Goal: Information Seeking & Learning: Find specific page/section

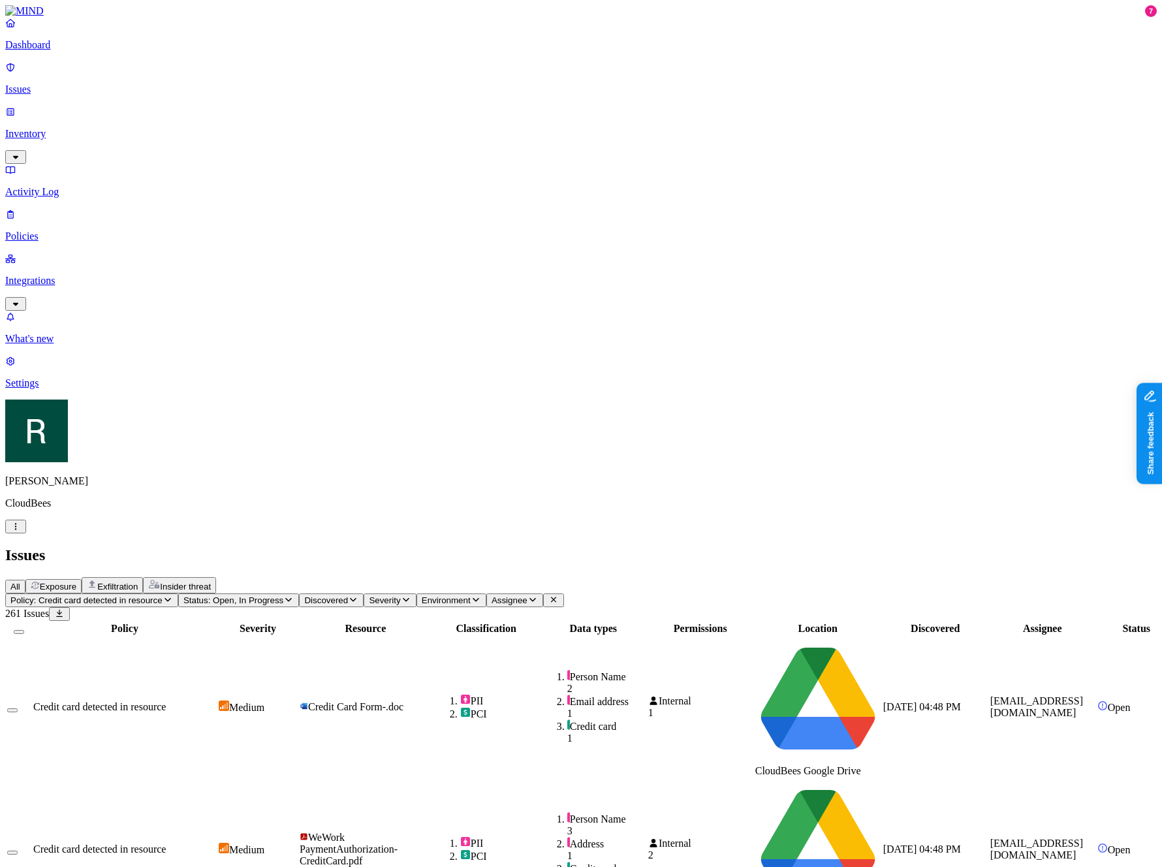
click at [77, 128] on p "Inventory" at bounding box center [581, 134] width 1152 height 12
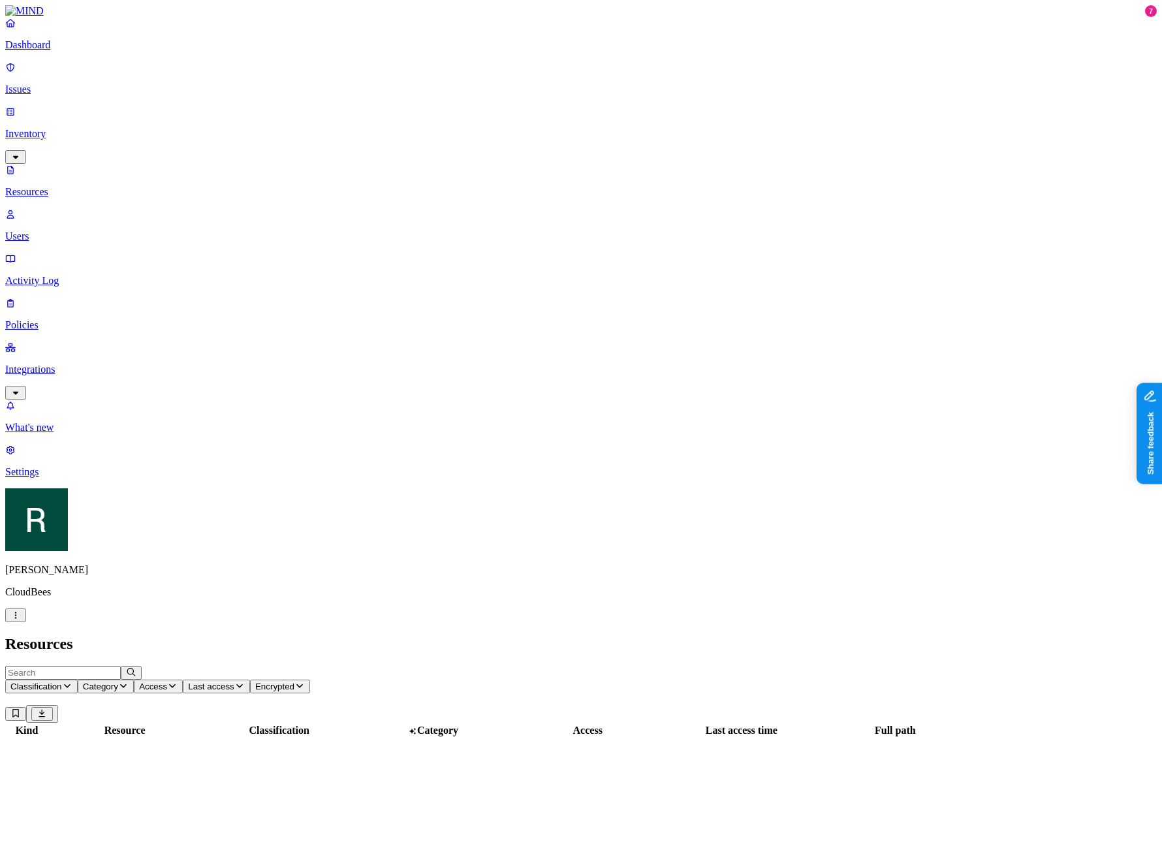
click at [121, 666] on input "text" at bounding box center [63, 673] width 116 height 14
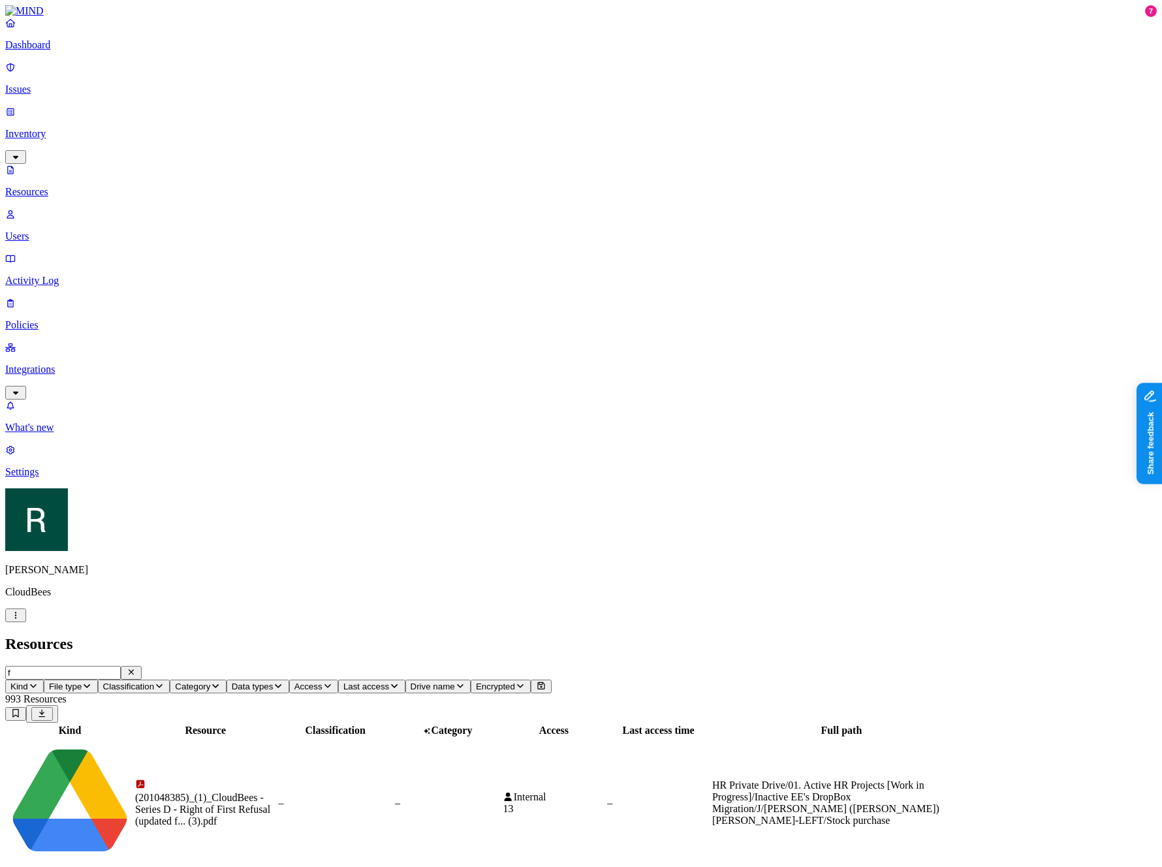
click at [121, 666] on input "f" at bounding box center [63, 673] width 116 height 14
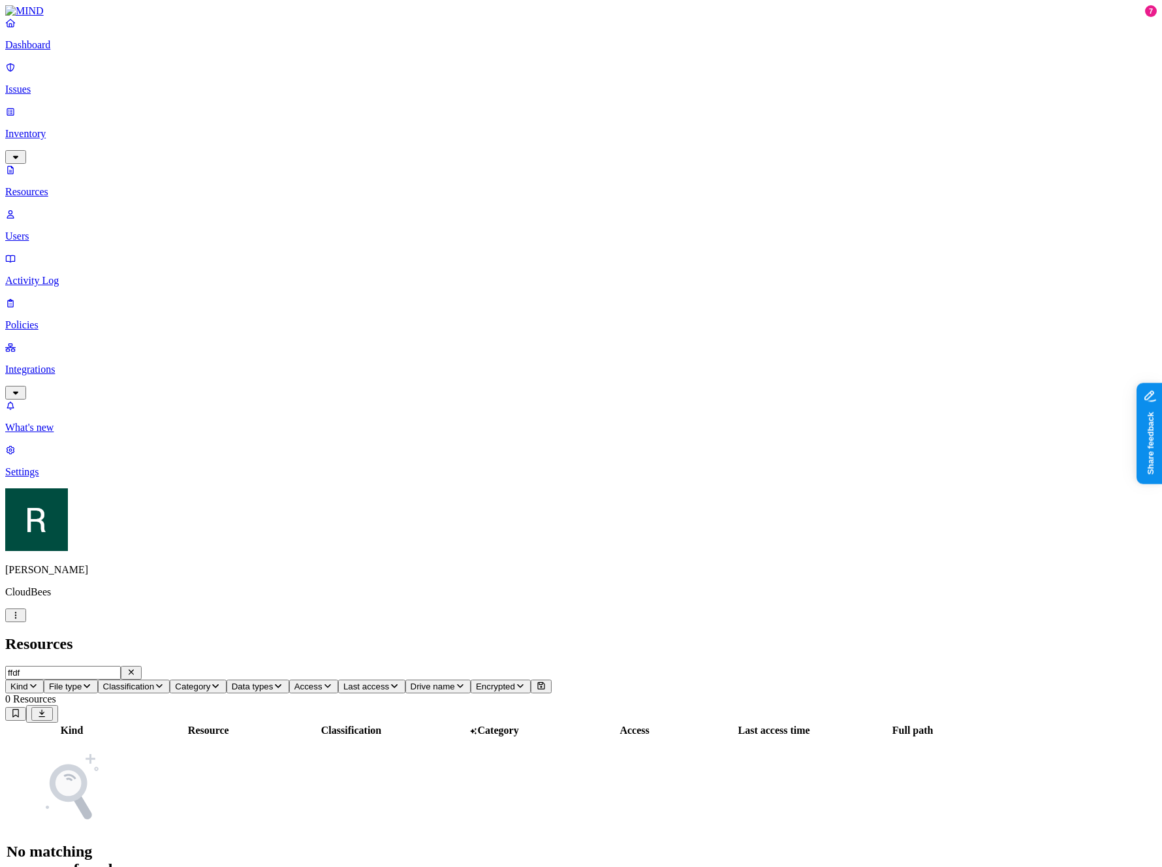
type input "ffdf"
click at [73, 230] on p "Users" at bounding box center [581, 236] width 1152 height 12
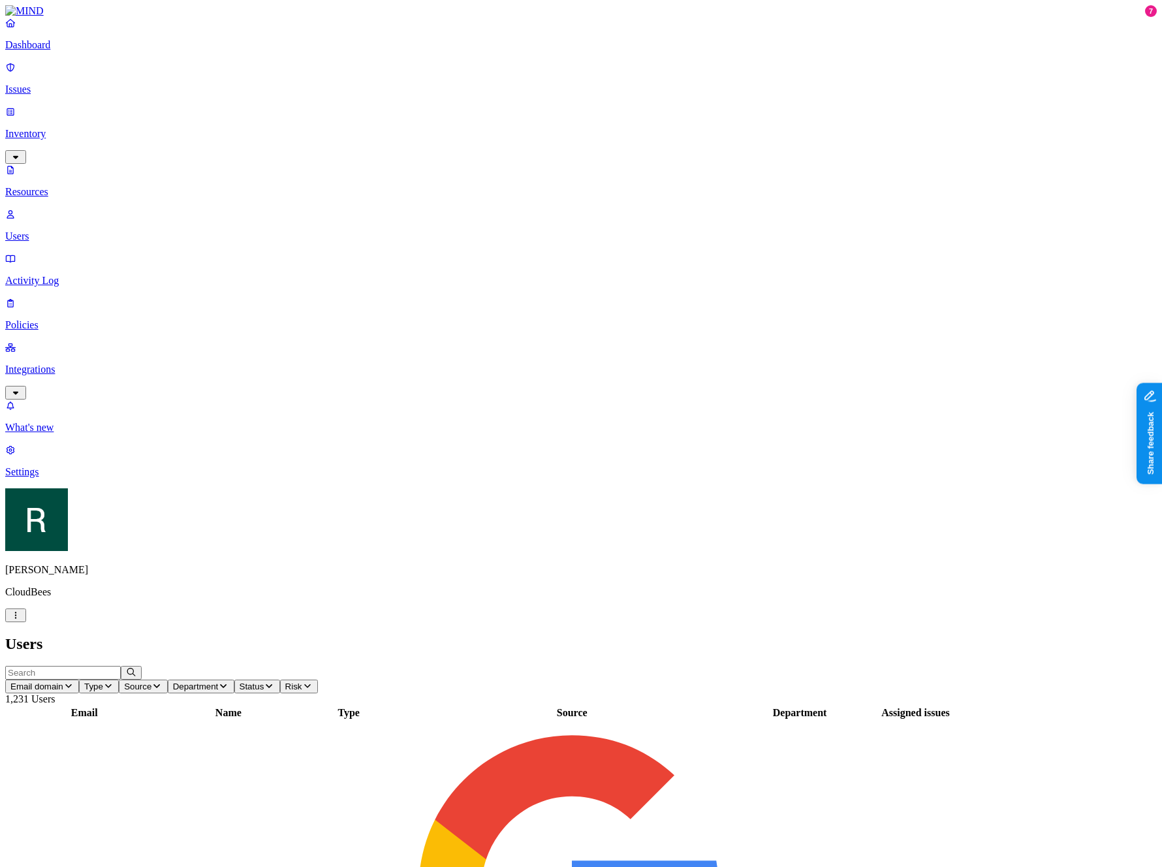
click at [243, 635] on div "Users" at bounding box center [581, 644] width 1152 height 18
click at [121, 666] on input "text" at bounding box center [63, 673] width 116 height 14
click at [198, 635] on div "Users" at bounding box center [581, 644] width 1152 height 18
click at [121, 666] on input "text" at bounding box center [63, 673] width 116 height 14
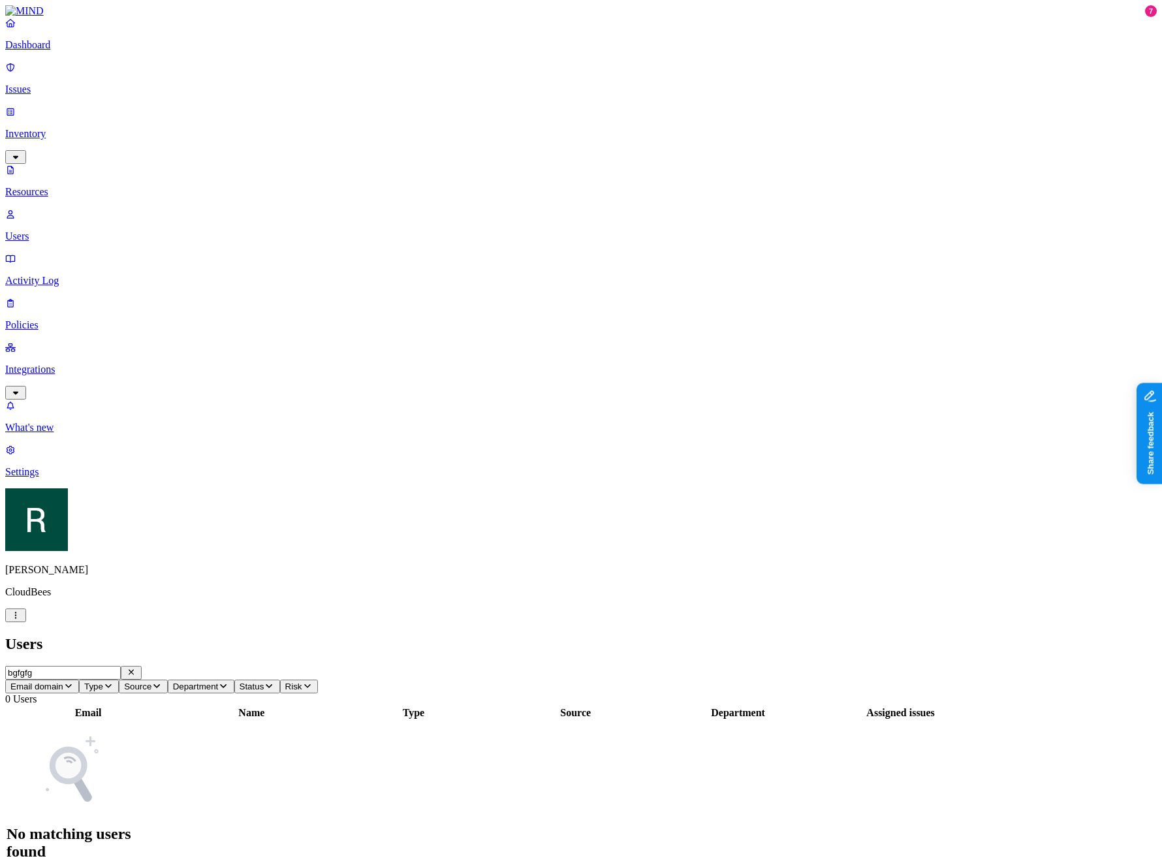
type input "bgfgfg"
click at [57, 92] on div "Dashboard Issues Inventory Resources Users Activity Log Policies Integrations" at bounding box center [581, 208] width 1152 height 383
click at [57, 128] on p "Inventory" at bounding box center [581, 134] width 1152 height 12
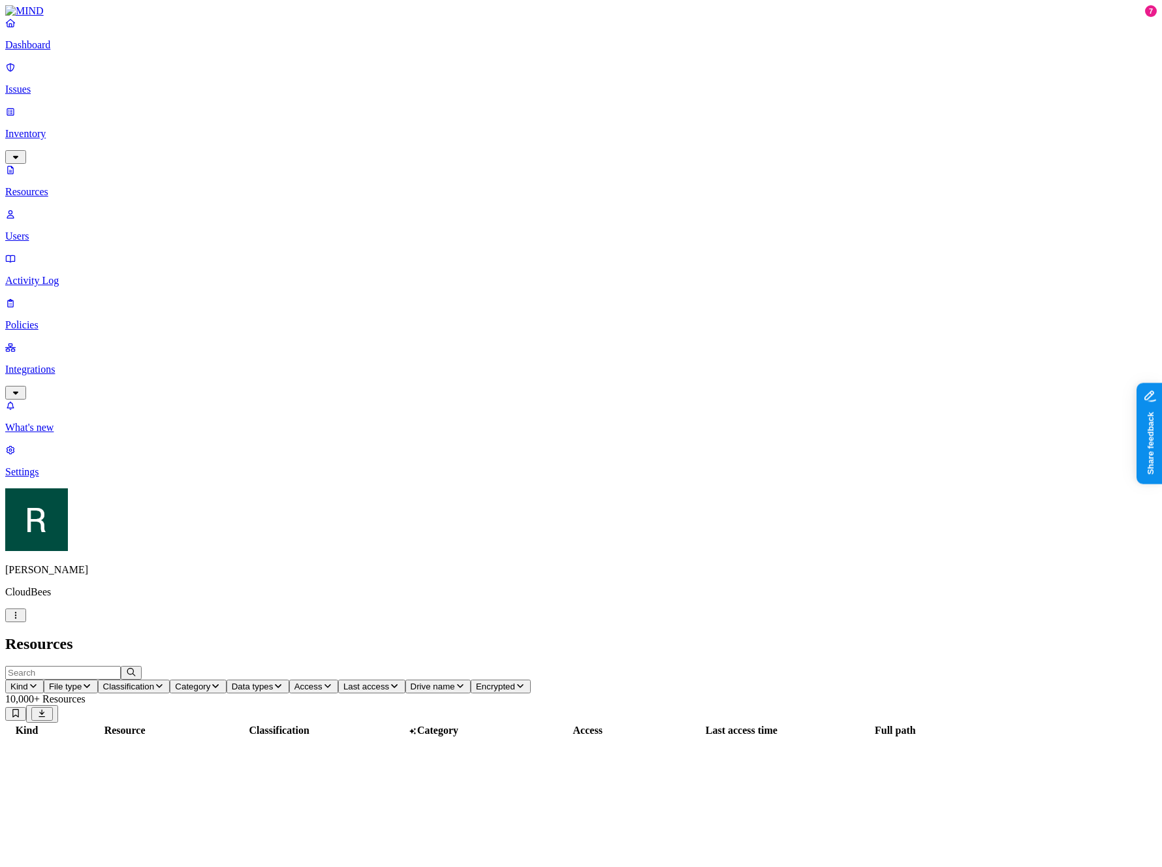
click at [72, 186] on p "Resources" at bounding box center [581, 192] width 1152 height 12
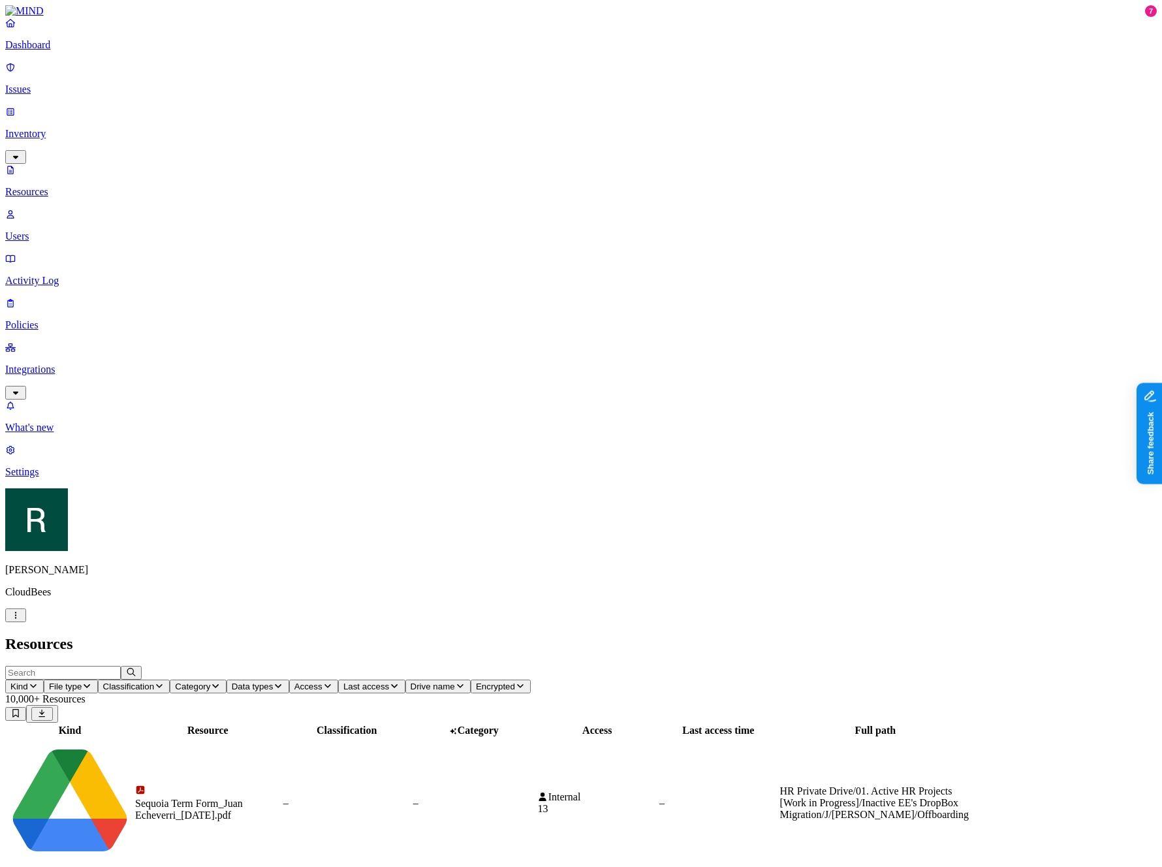
click at [121, 666] on input "text" at bounding box center [63, 673] width 116 height 14
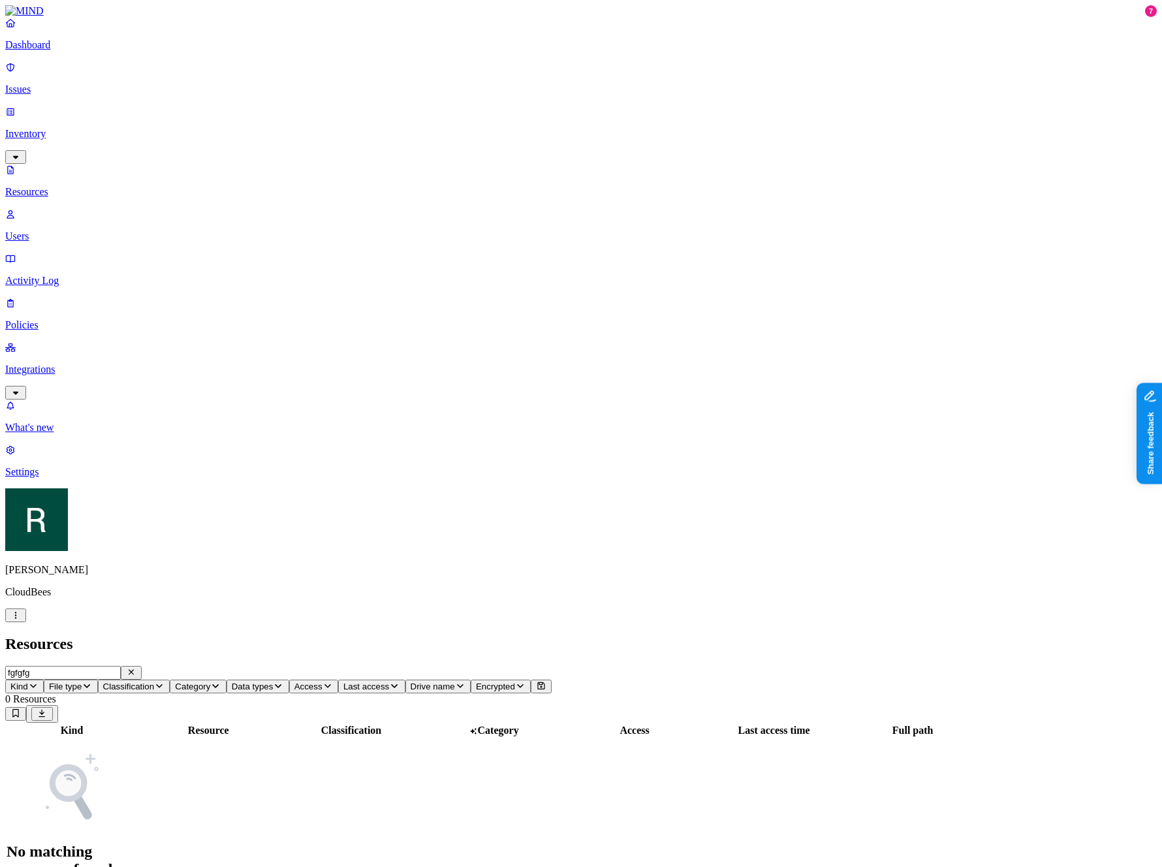
type input "fgfgfg"
click at [54, 84] on p "Issues" at bounding box center [581, 90] width 1152 height 12
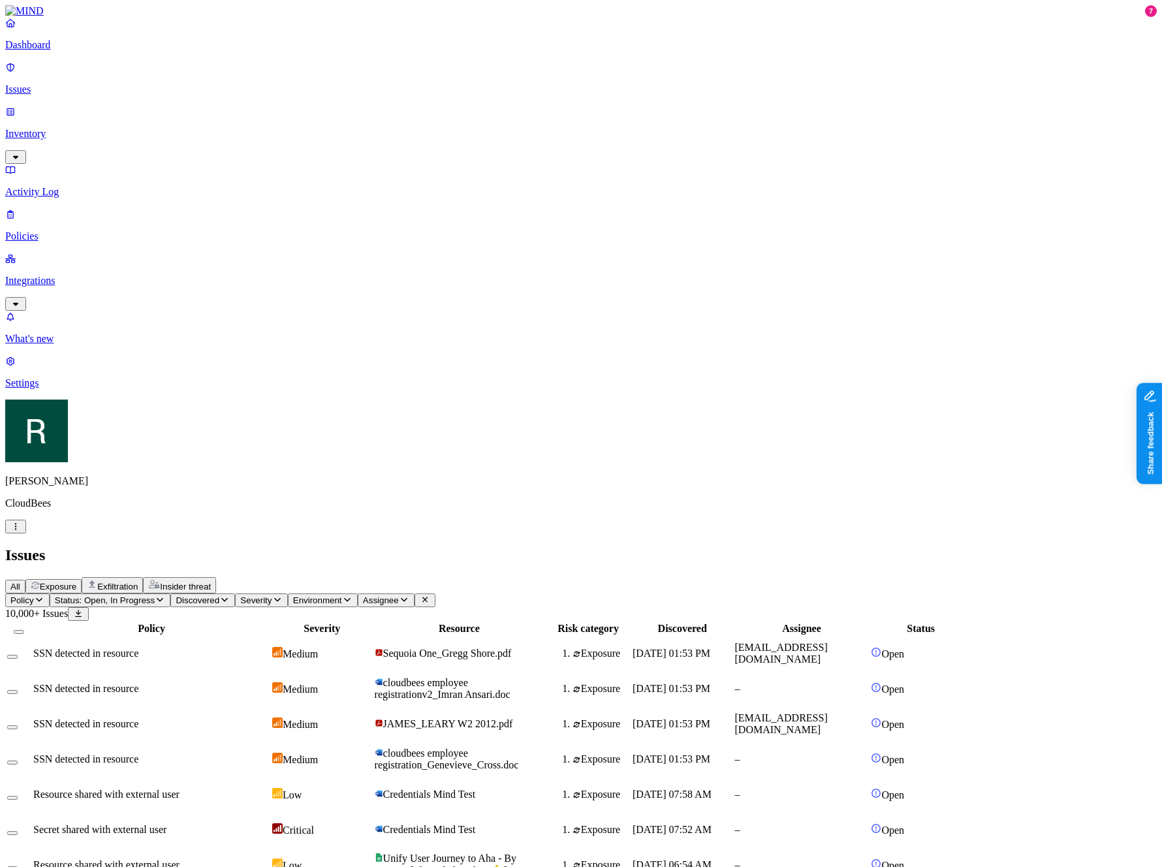
click at [76, 582] on span "Exposure" at bounding box center [58, 587] width 37 height 10
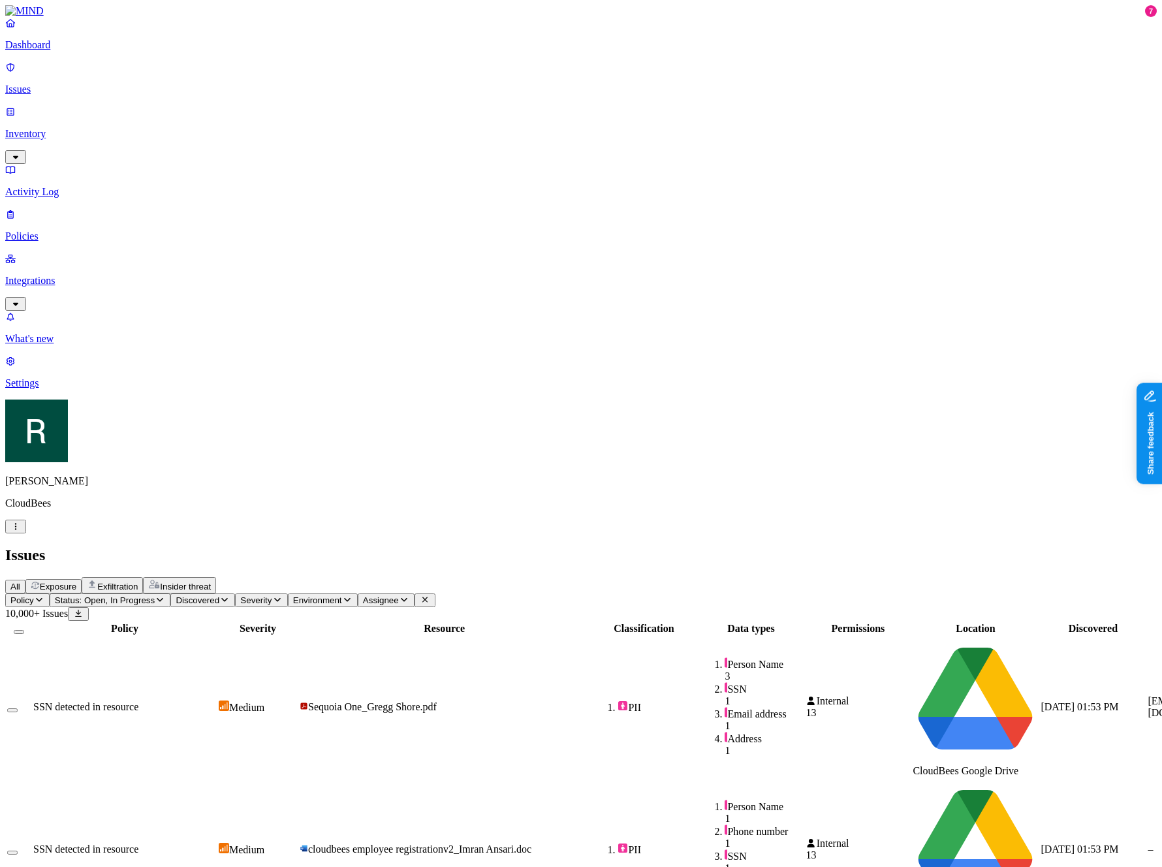
click at [138, 582] on span "Exfiltration" at bounding box center [117, 587] width 40 height 10
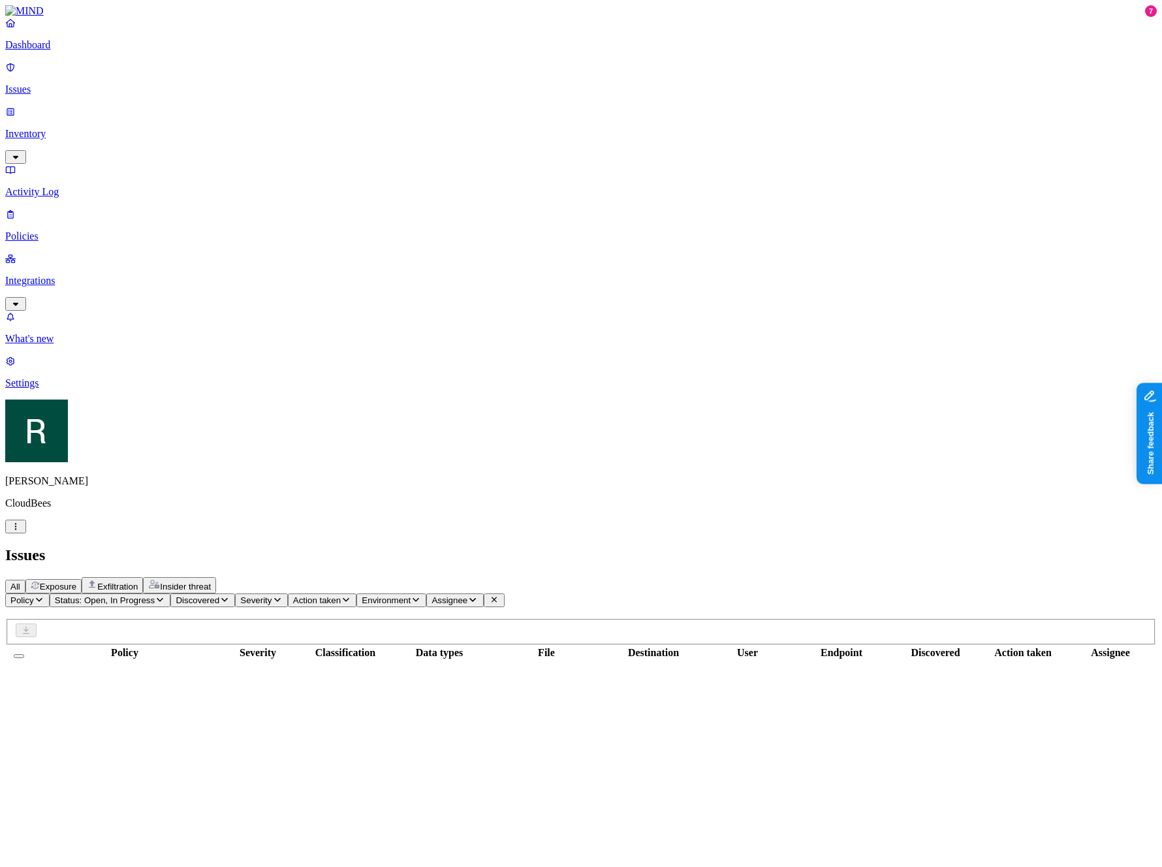
click at [211, 582] on span "Insider threat" at bounding box center [185, 587] width 51 height 10
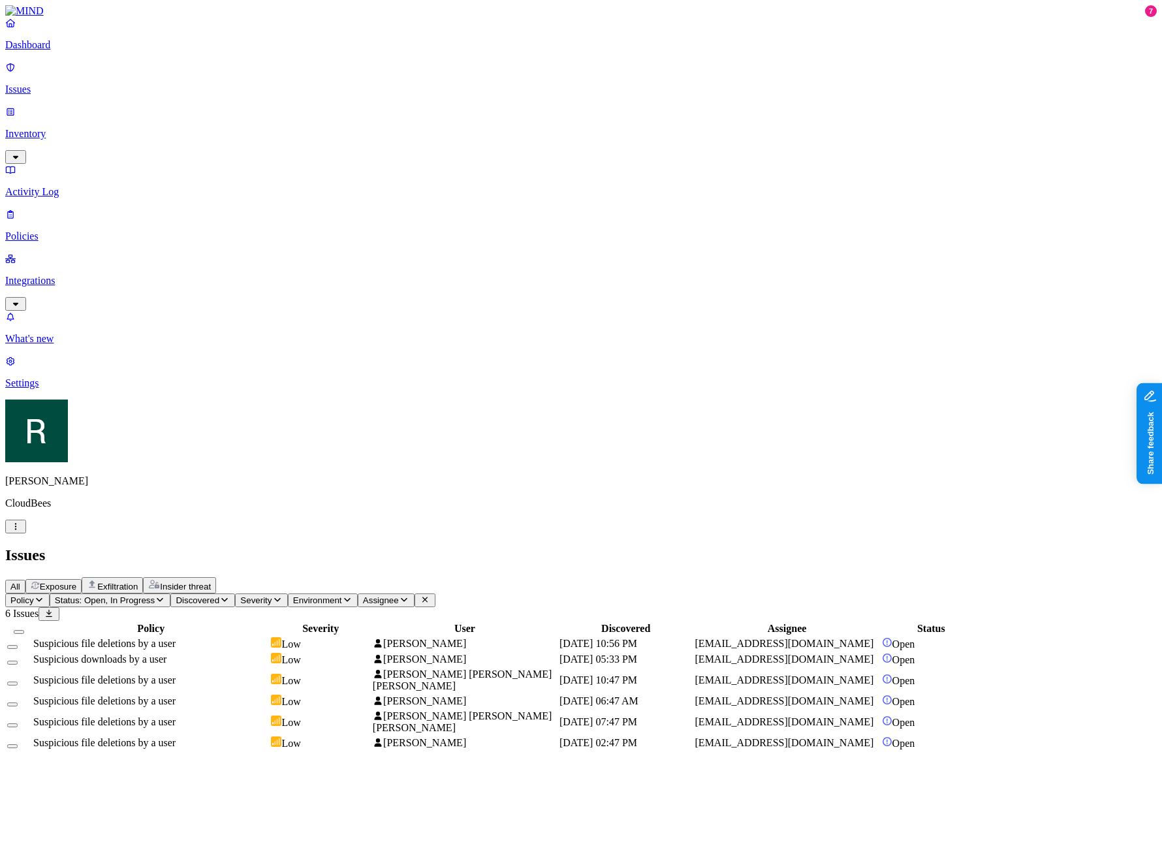
click at [181, 577] on div "All Exposure Exfiltration Insider threat" at bounding box center [581, 585] width 1152 height 16
click at [25, 580] on button "All" at bounding box center [15, 587] width 20 height 14
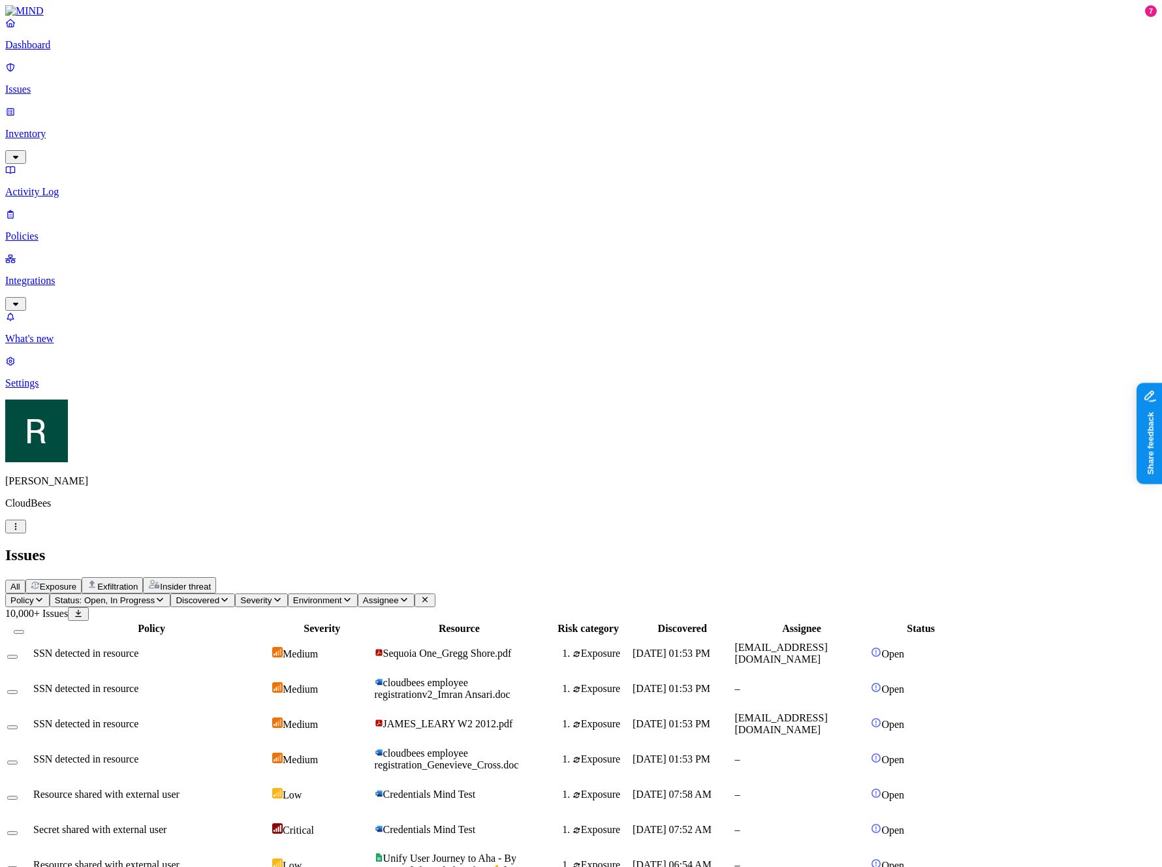
click at [56, 128] on p "Inventory" at bounding box center [581, 134] width 1152 height 12
